Goal: Information Seeking & Learning: Understand process/instructions

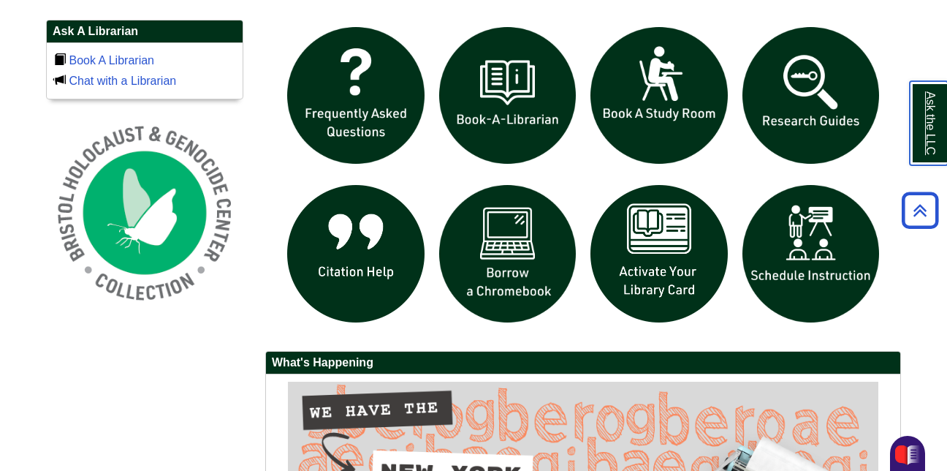
scroll to position [1006, 0]
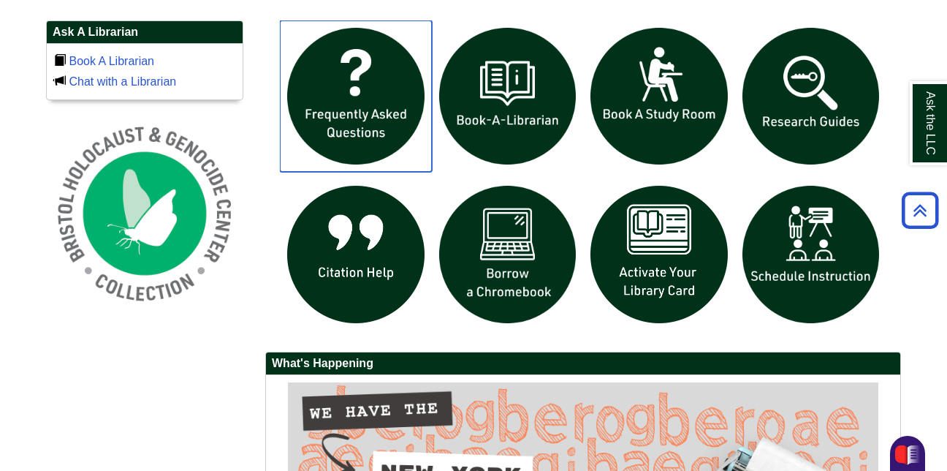
click at [349, 78] on img "slideshow" at bounding box center [356, 96] width 152 height 152
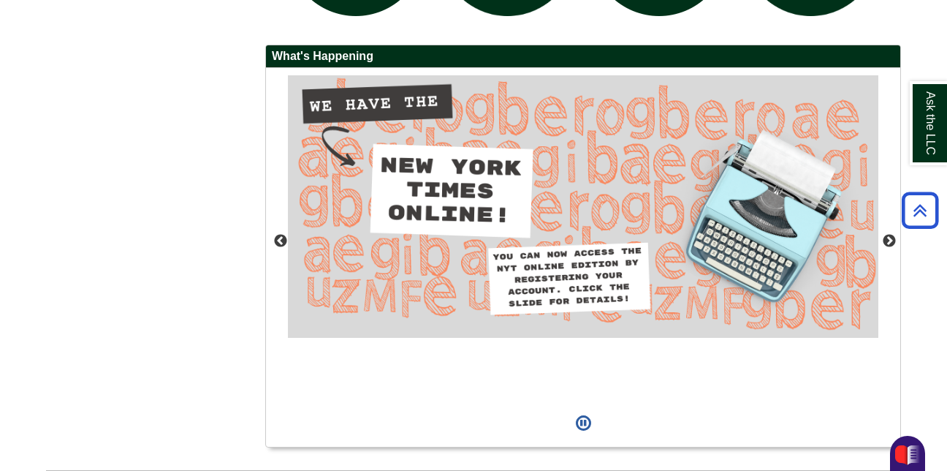
scroll to position [1313, 0]
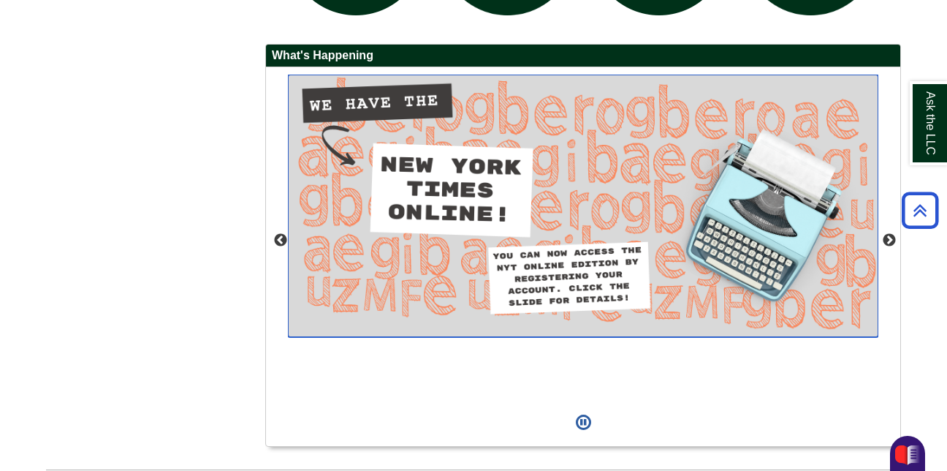
click at [577, 268] on img "slideshow" at bounding box center [583, 206] width 591 height 262
click at [387, 232] on img "slideshow" at bounding box center [583, 206] width 591 height 262
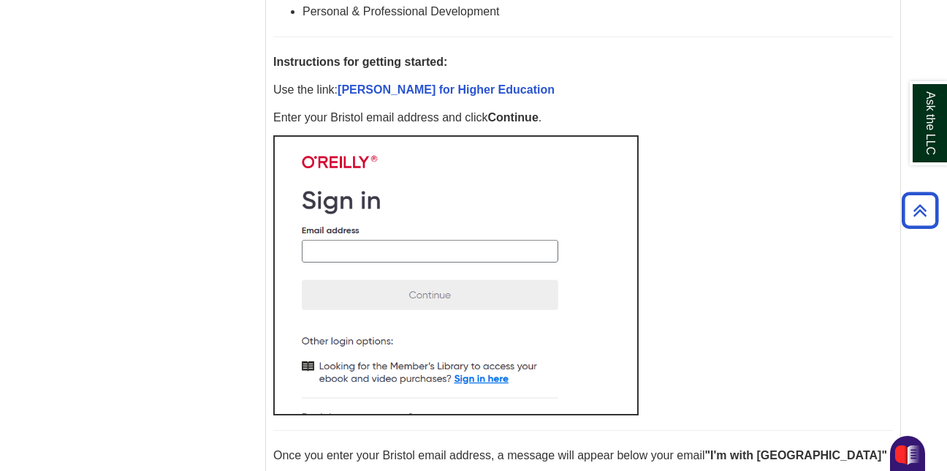
scroll to position [712, 0]
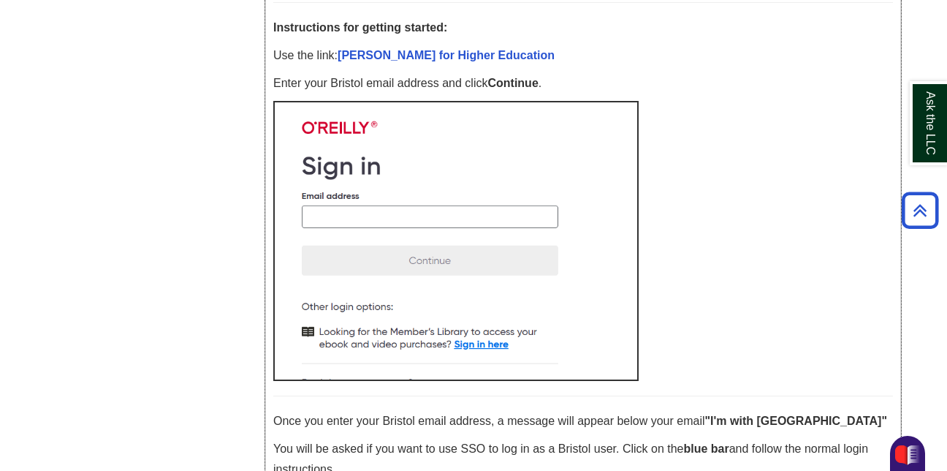
click at [469, 211] on img at bounding box center [455, 241] width 365 height 280
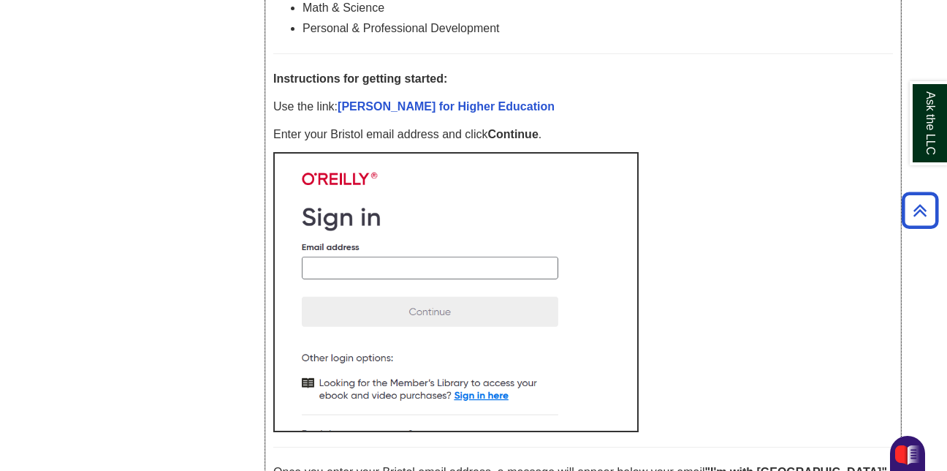
scroll to position [659, 0]
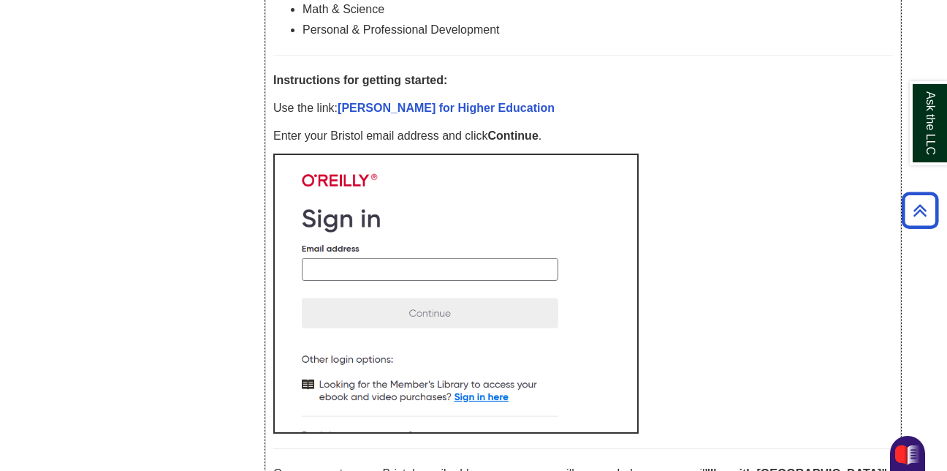
click at [651, 91] on p "Instructions for getting started:" at bounding box center [583, 80] width 620 height 20
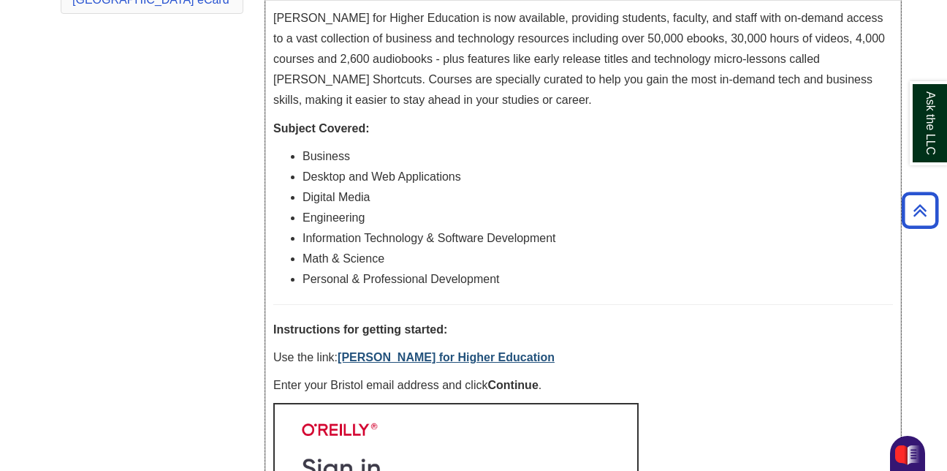
scroll to position [450, 0]
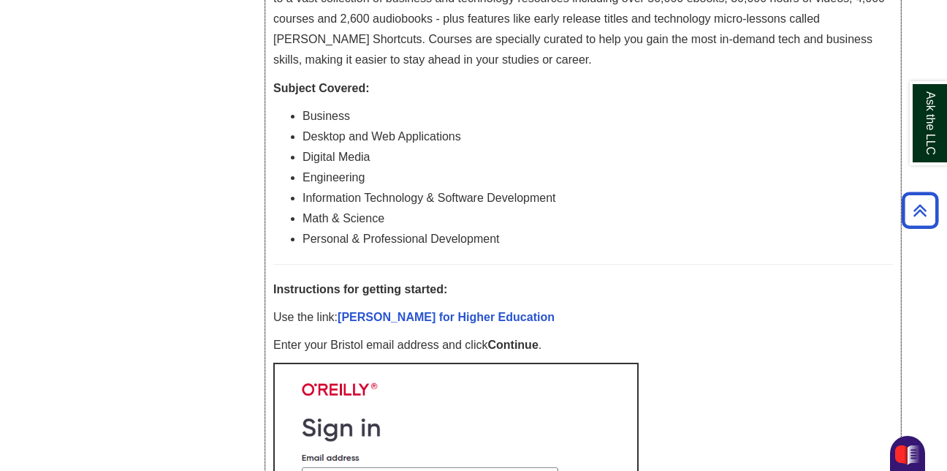
click at [810, 357] on div "[PERSON_NAME] for Higher Education is now available, providing students, facult…" at bounding box center [583, 468] width 620 height 1001
click at [397, 315] on link "[PERSON_NAME] for Higher Education" at bounding box center [446, 317] width 217 height 12
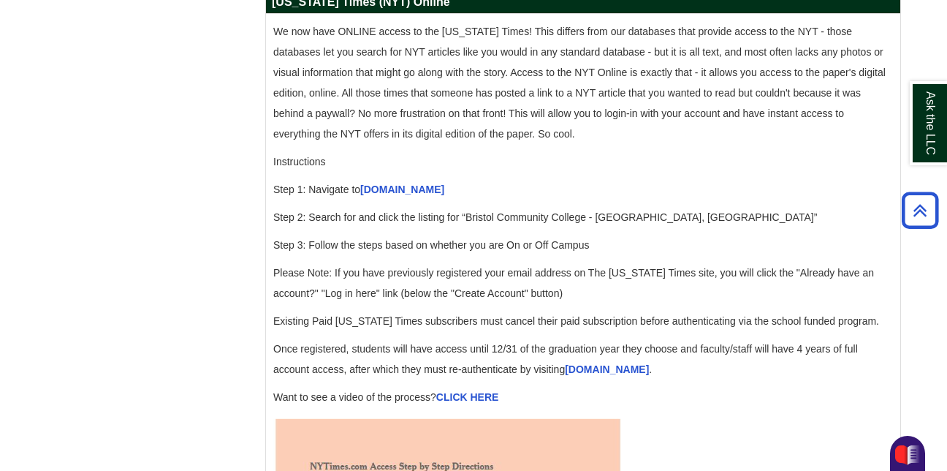
scroll to position [1454, 0]
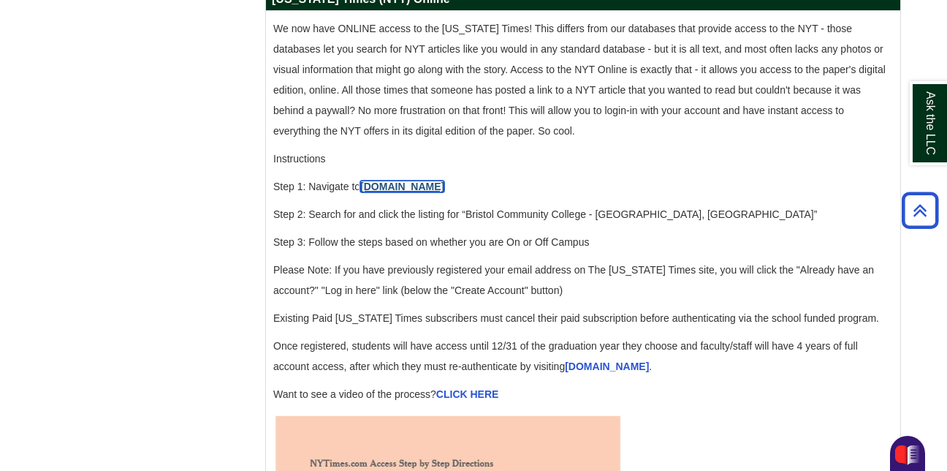
click at [401, 192] on link "[DOMAIN_NAME]" at bounding box center [402, 187] width 84 height 12
